Goal: Transaction & Acquisition: Subscribe to service/newsletter

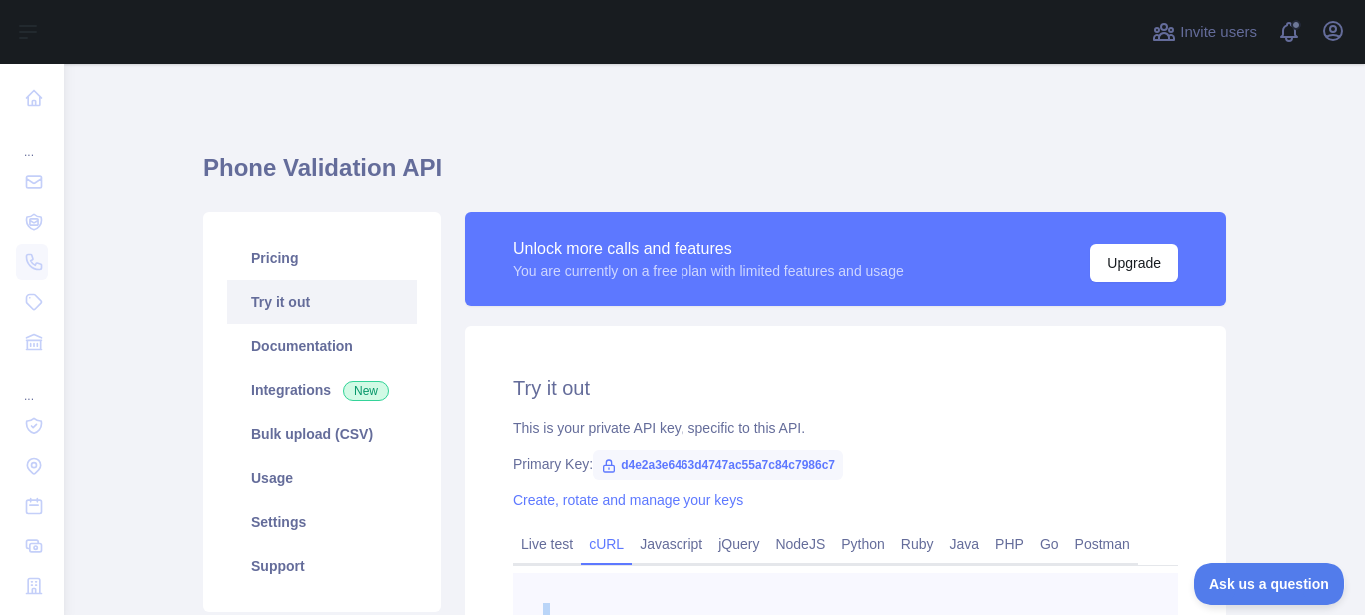
scroll to position [316, 0]
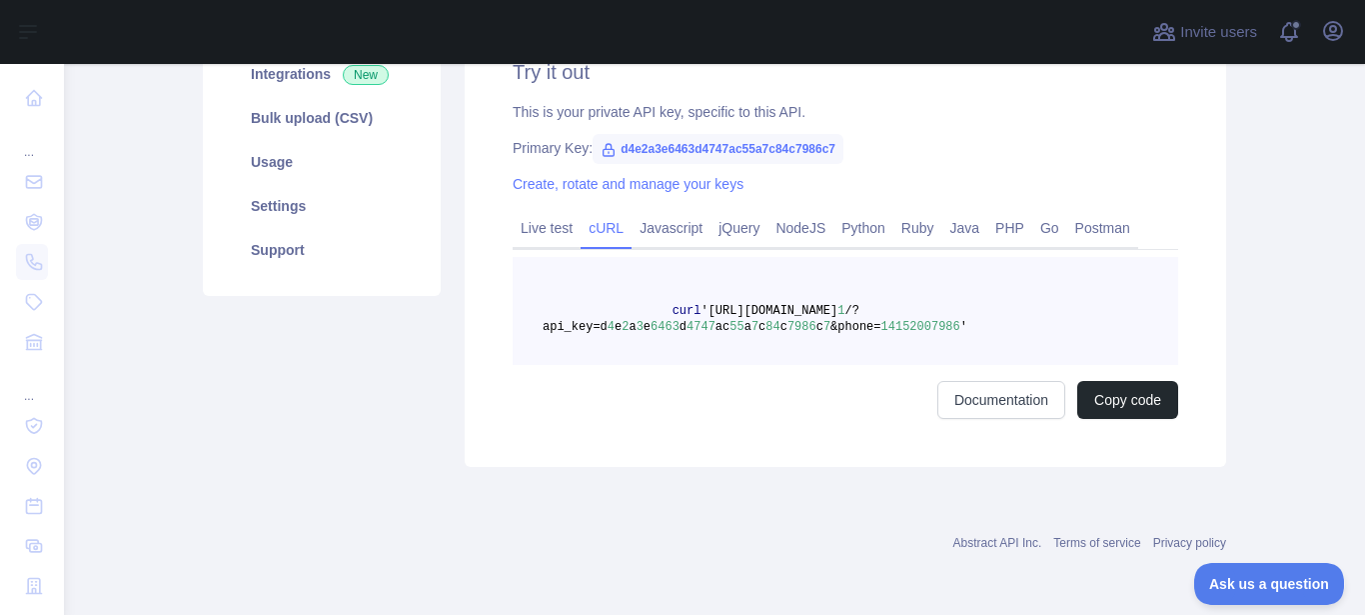
click at [822, 351] on pre "curl '[URL][DOMAIN_NAME] 1 /?api_key=d 4 e 2 a 3 e 6463 d 4747 ac 55 a 7 c 84 c…" at bounding box center [845, 311] width 665 height 108
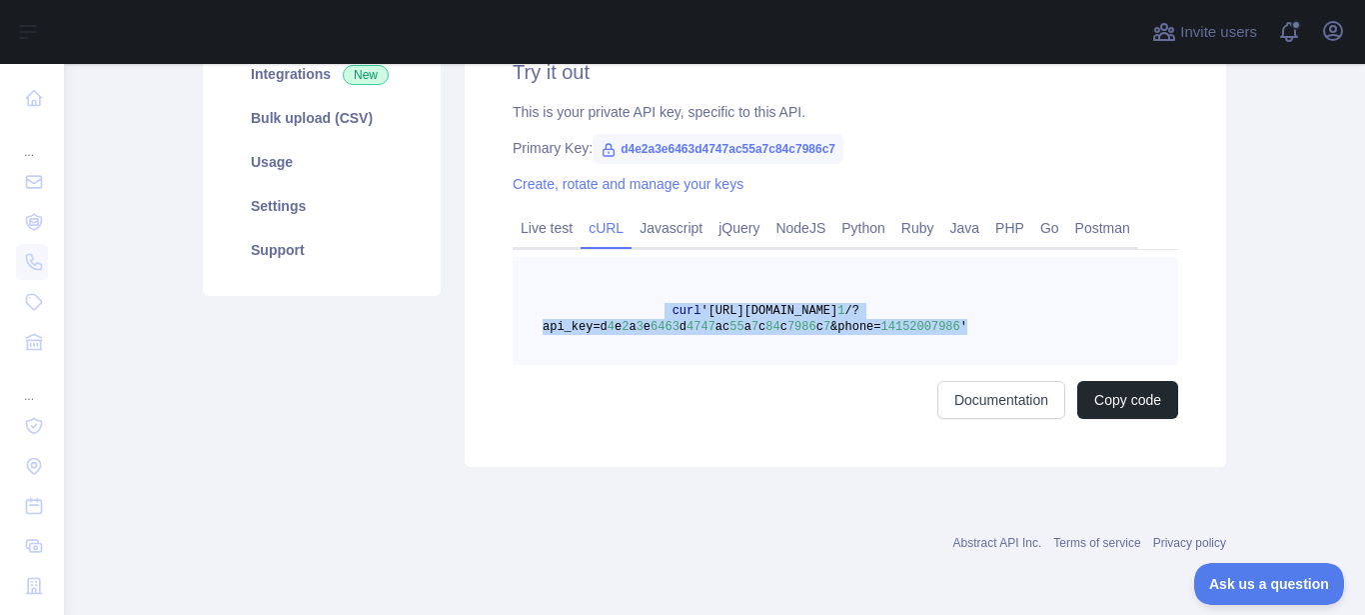
drag, startPoint x: 655, startPoint y: 308, endPoint x: 983, endPoint y: 334, distance: 328.8
click at [983, 334] on pre "curl '[URL][DOMAIN_NAME] 1 /?api_key=d 4 e 2 a 3 e 6463 d 4747 ac 55 a 7 c 84 c…" at bounding box center [845, 311] width 665 height 108
copy span "curl '[URL][DOMAIN_NAME] 1 /?api_key=d 4 e 2 a 3 e 6463 d 4747 ac 55 a 7 c 84 c…"
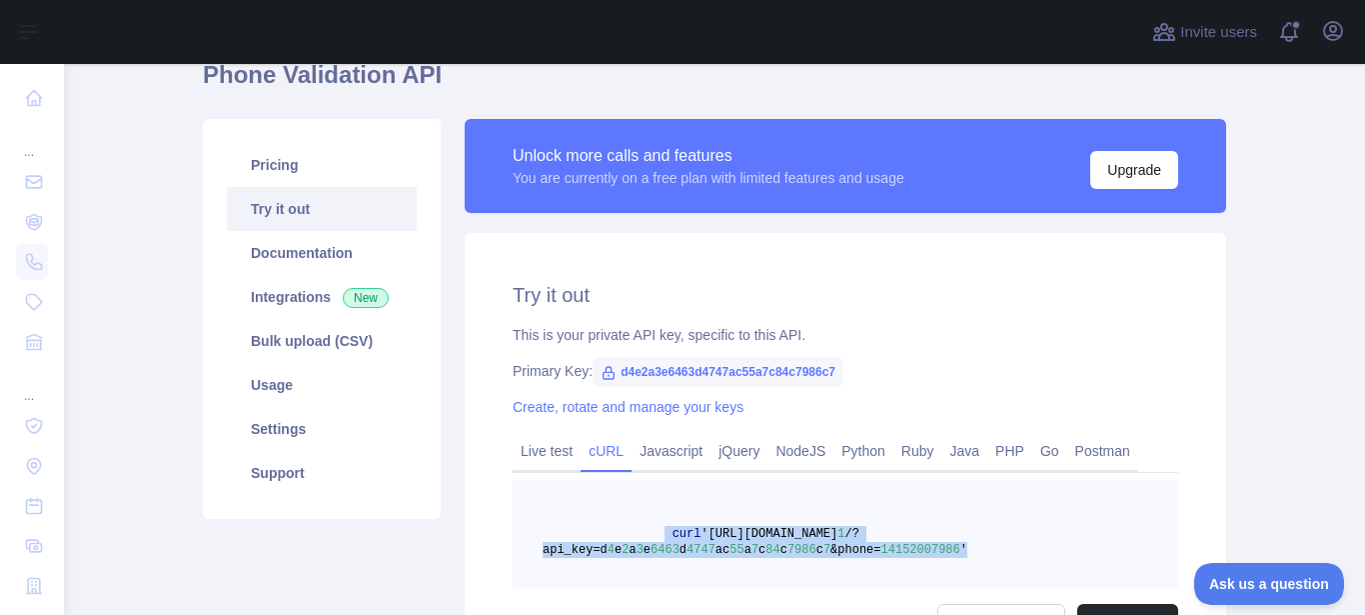
scroll to position [88, 0]
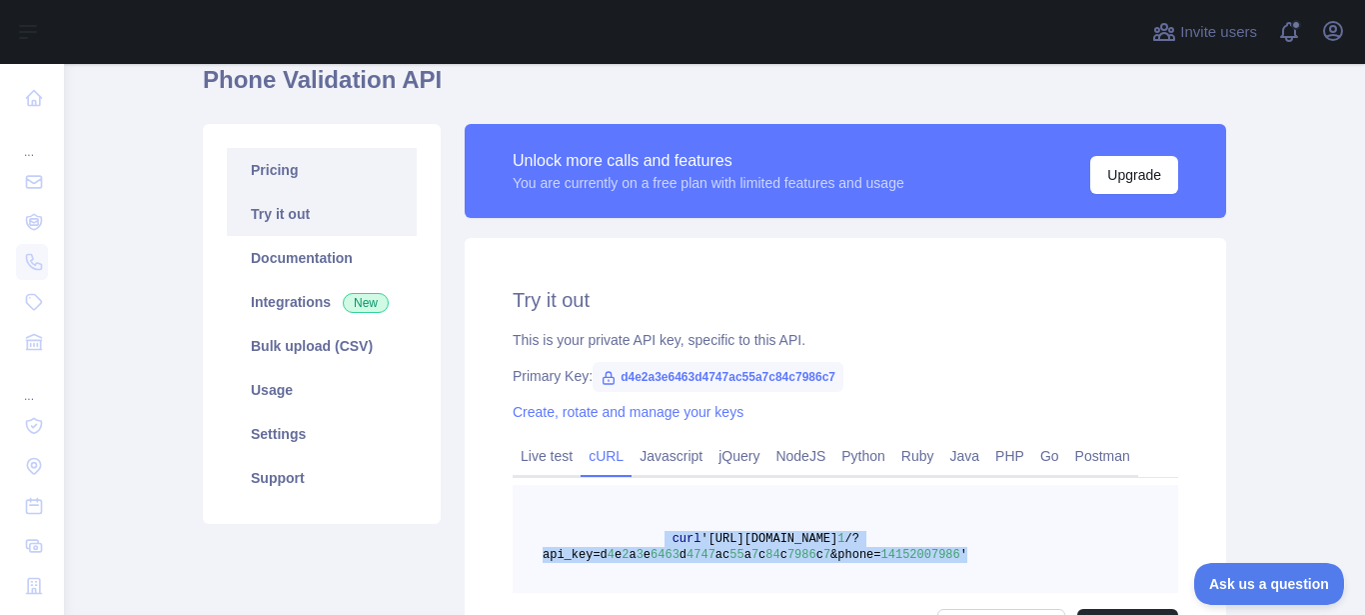
click at [280, 172] on link "Pricing" at bounding box center [322, 170] width 190 height 44
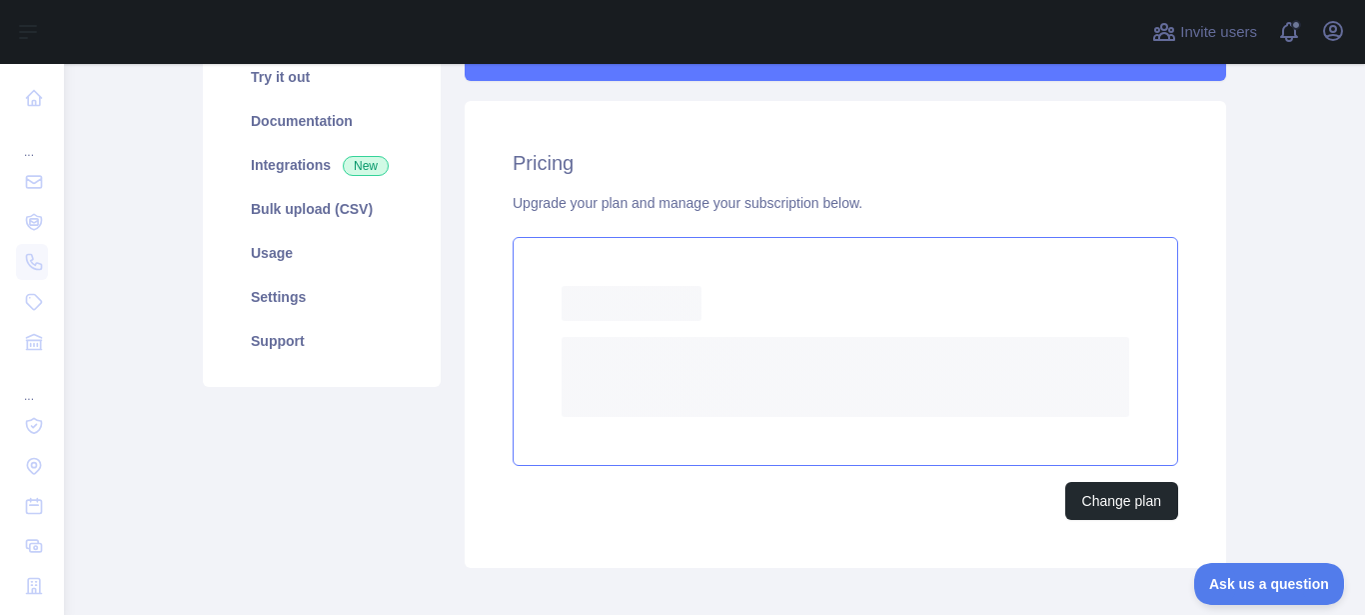
scroll to position [219, 0]
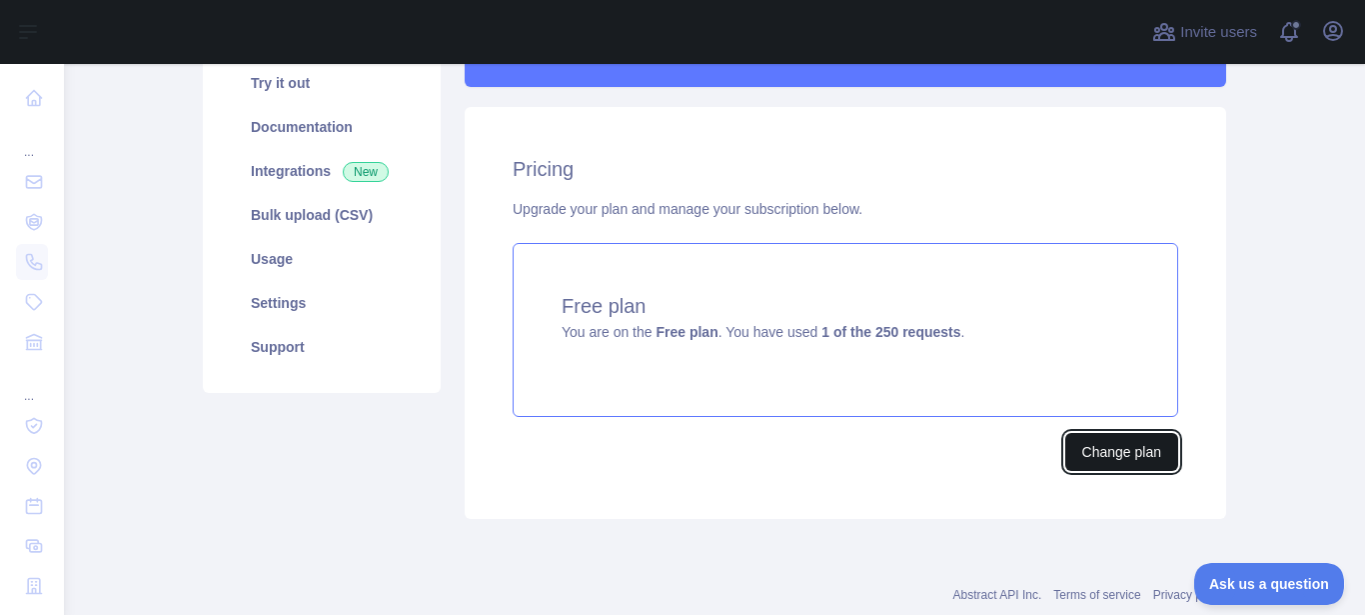
click at [1086, 457] on button "Change plan" at bounding box center [1121, 452] width 113 height 38
